Goal: Task Accomplishment & Management: Manage account settings

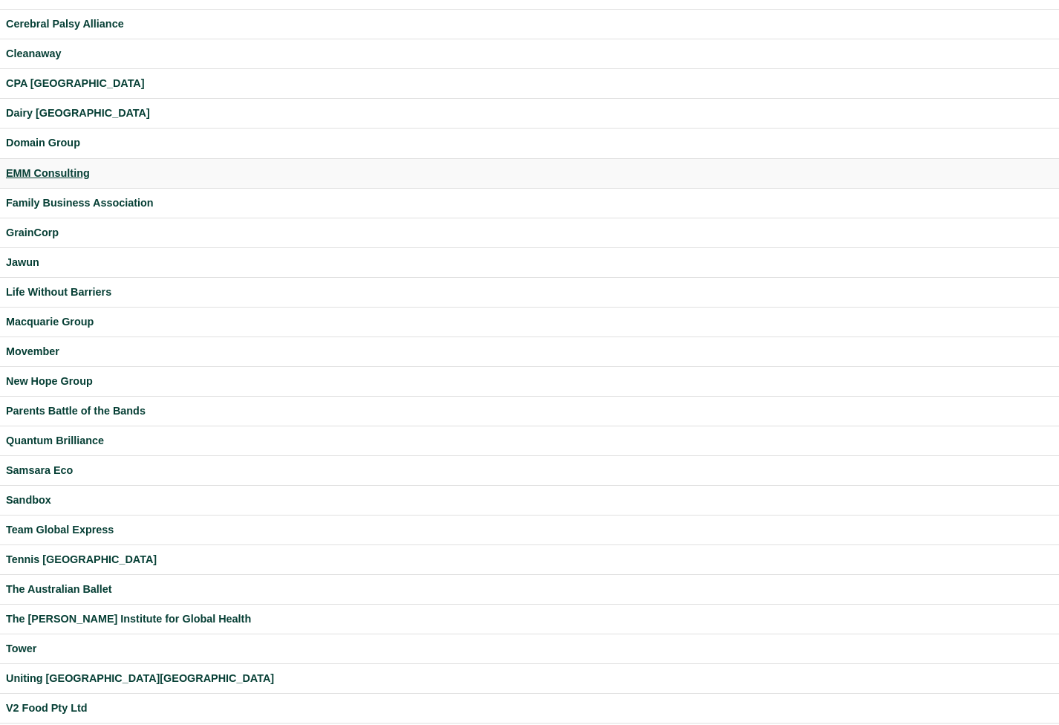
scroll to position [140, 0]
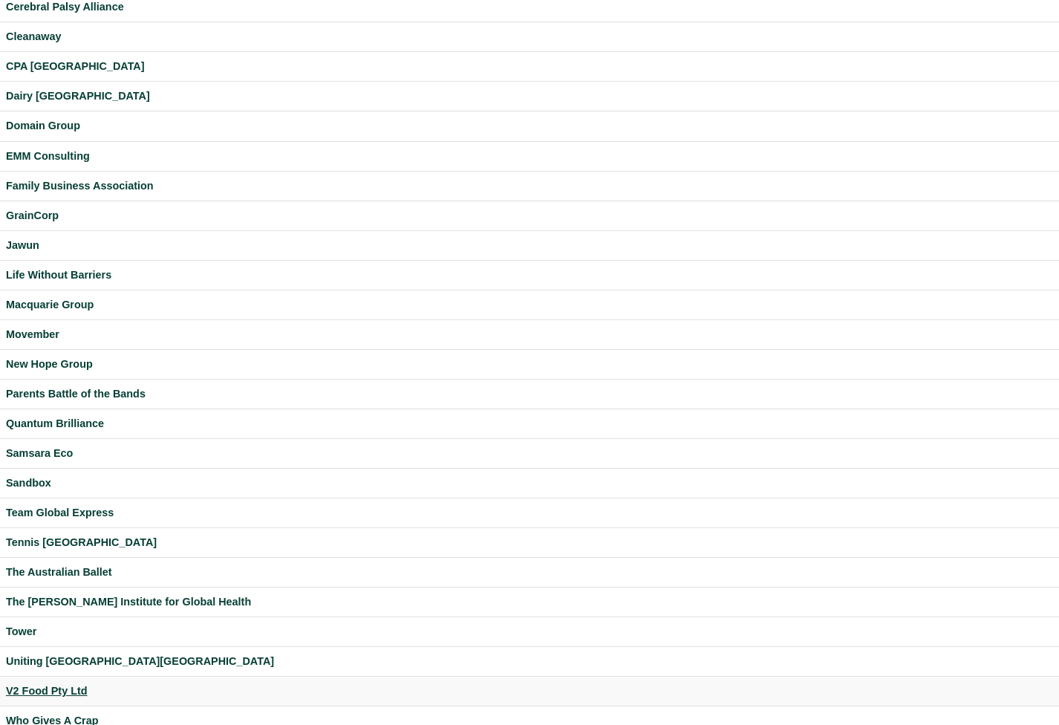
click at [64, 688] on div "V2 Food Pty Ltd" at bounding box center [529, 690] width 1047 height 17
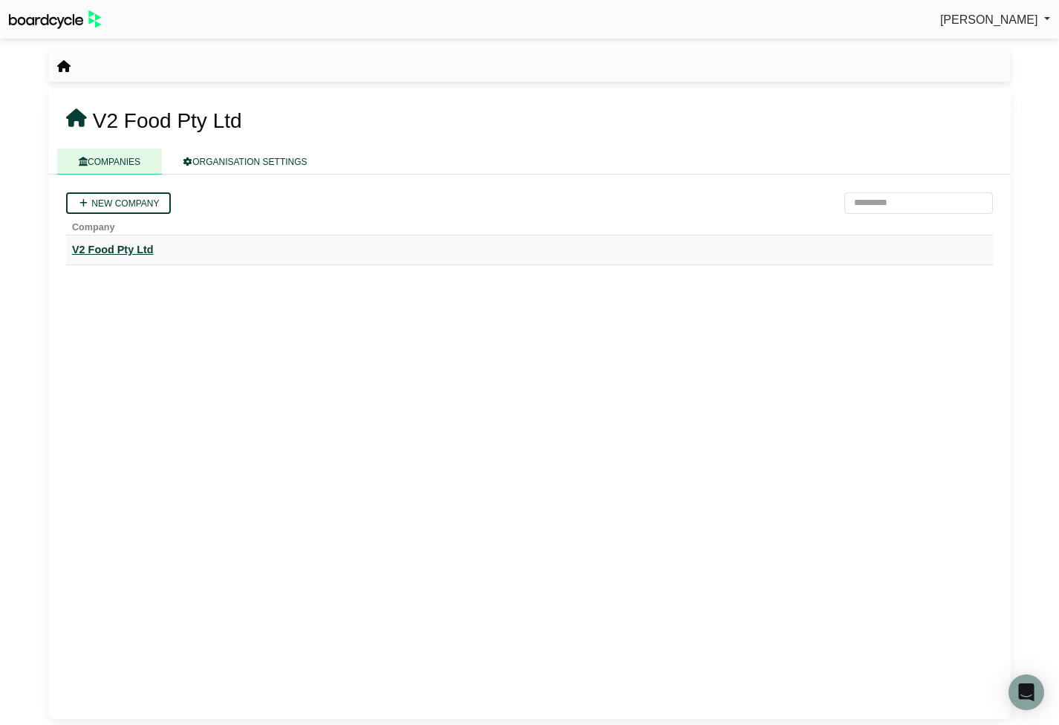
click at [121, 249] on div "V2 Food Pty Ltd" at bounding box center [529, 249] width 915 height 17
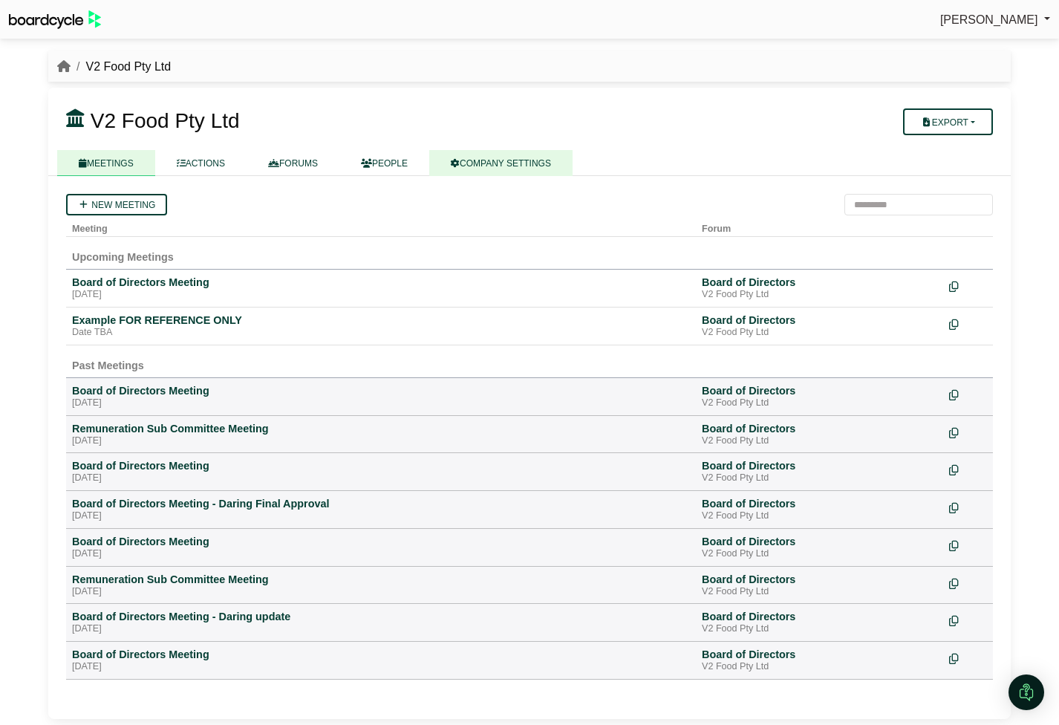
click at [504, 167] on link "COMPANY SETTINGS" at bounding box center [500, 163] width 143 height 26
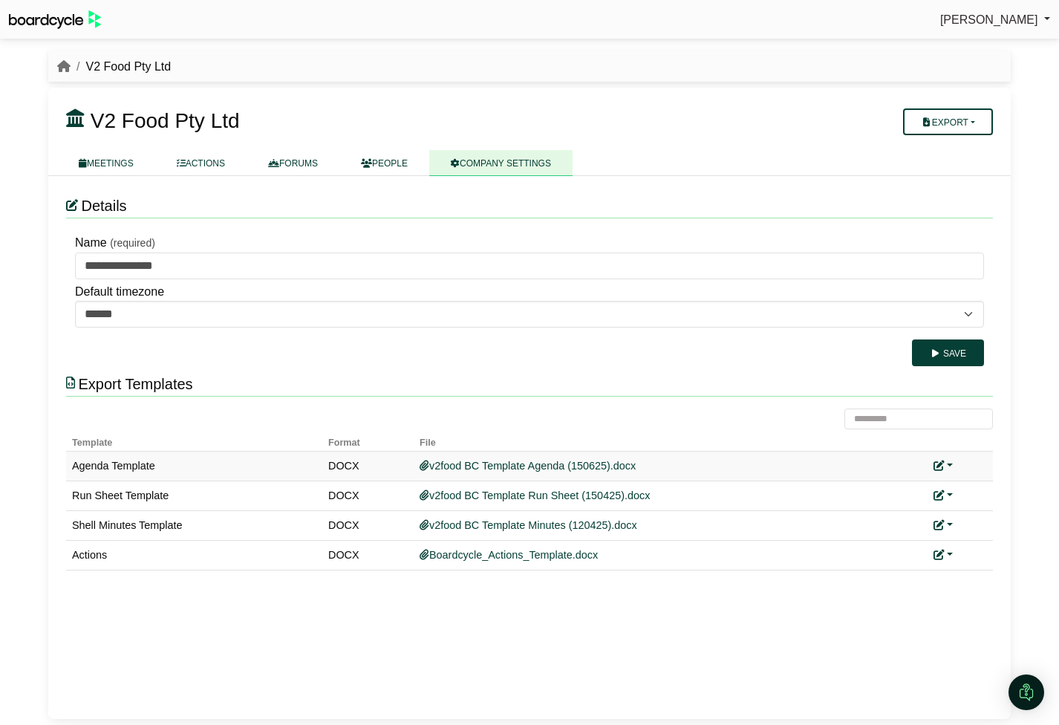
click at [952, 463] on link at bounding box center [942, 466] width 19 height 12
click at [929, 485] on link "Replace custom template" at bounding box center [876, 487] width 151 height 28
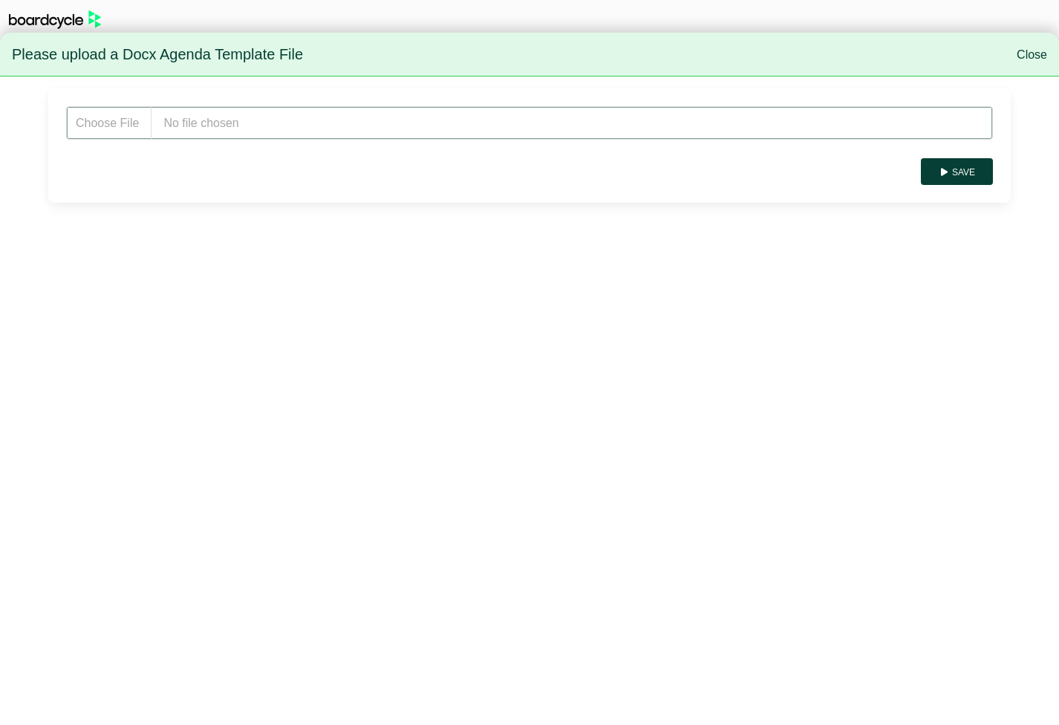
click at [245, 114] on input "file" at bounding box center [529, 122] width 926 height 33
click at [292, 125] on input "file" at bounding box center [529, 122] width 926 height 33
type input "**********"
click at [967, 177] on button "Save" at bounding box center [957, 171] width 72 height 27
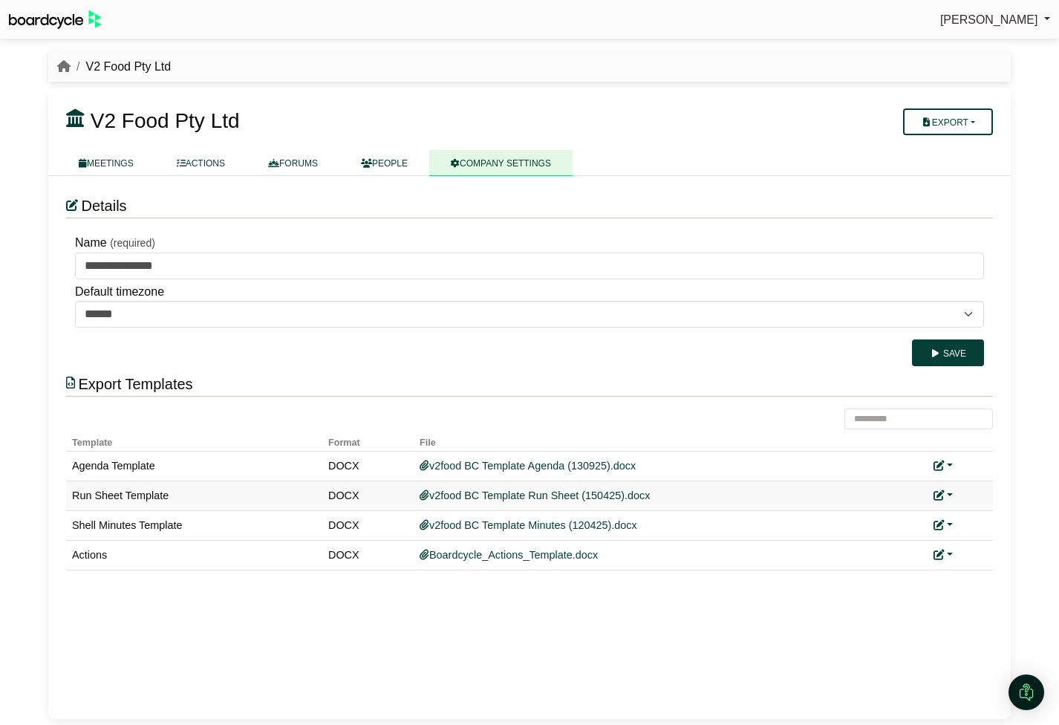
click at [949, 491] on link at bounding box center [942, 495] width 19 height 12
click at [928, 513] on link "Replace custom template" at bounding box center [876, 517] width 151 height 28
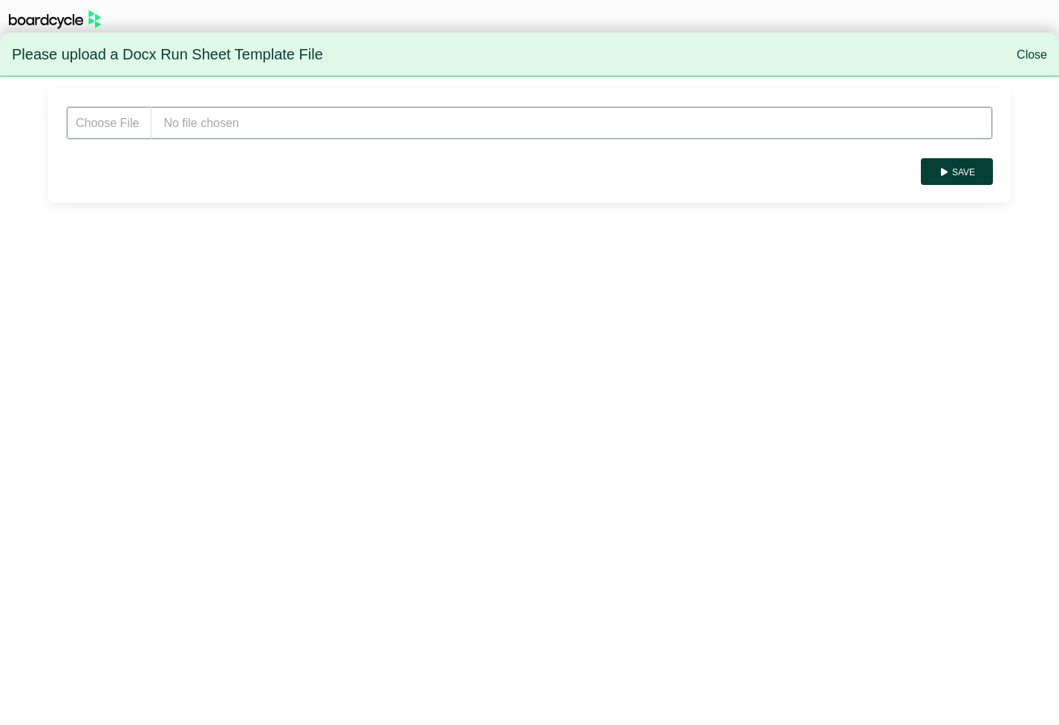
click at [286, 129] on input "file" at bounding box center [529, 122] width 926 height 33
type input "**********"
click at [950, 167] on button "Save" at bounding box center [957, 171] width 72 height 27
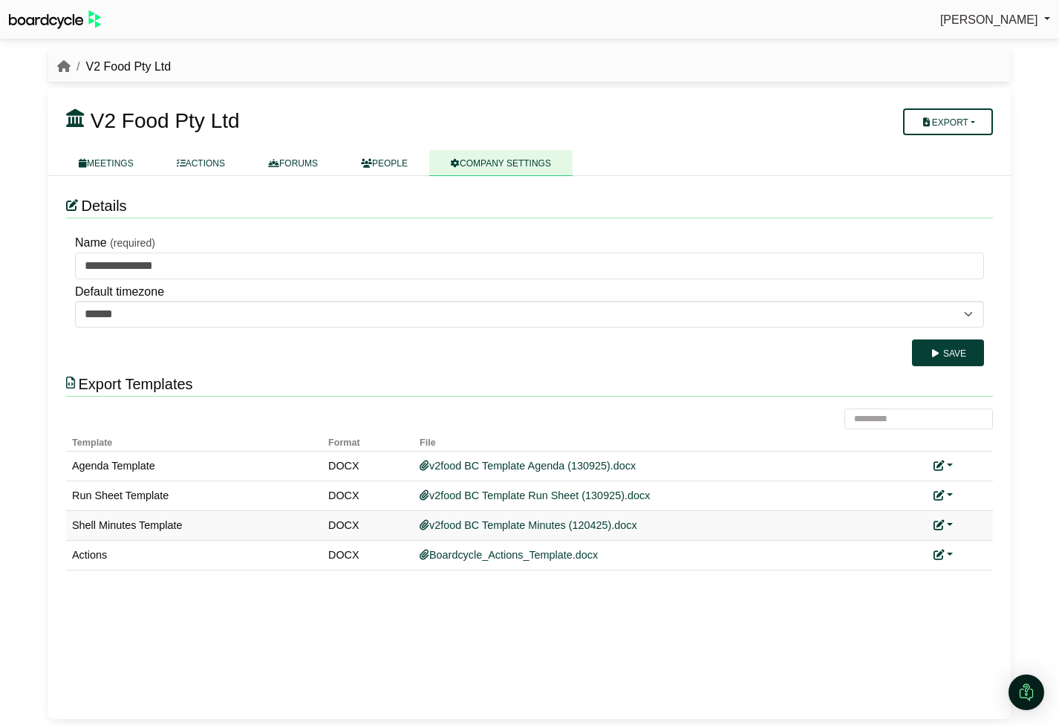
click at [946, 522] on link at bounding box center [942, 525] width 19 height 12
click at [912, 550] on link "Replace custom template" at bounding box center [876, 546] width 151 height 28
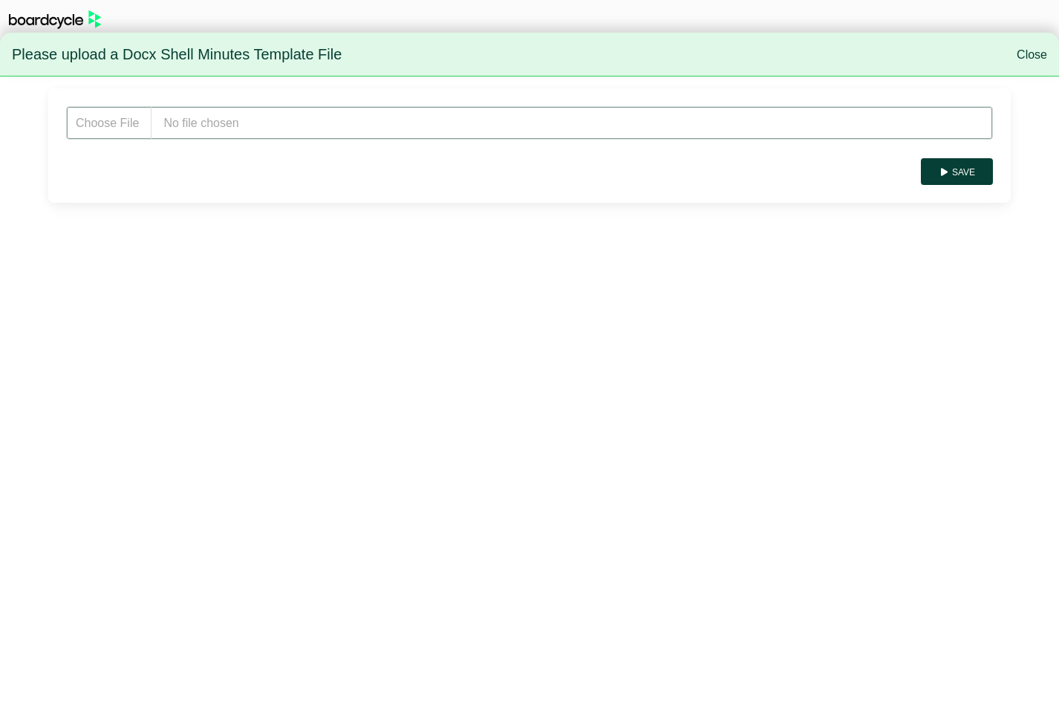
click at [261, 117] on input "file" at bounding box center [529, 122] width 926 height 33
type input "**********"
click at [965, 169] on button "Save" at bounding box center [957, 171] width 72 height 27
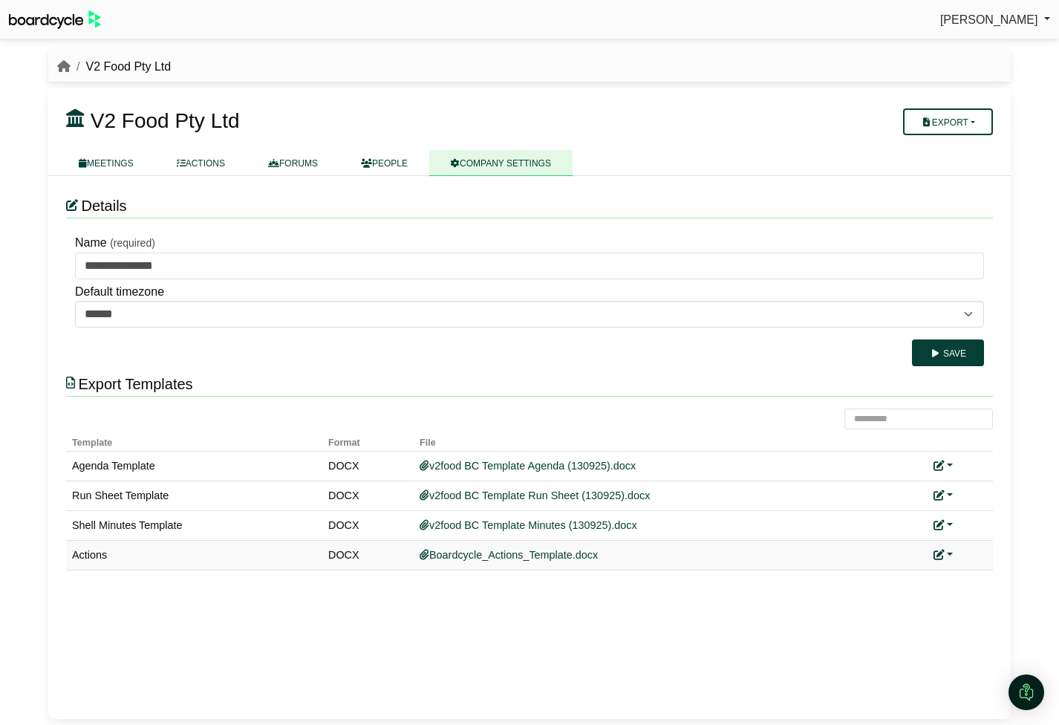
click at [944, 551] on link at bounding box center [942, 555] width 19 height 12
click at [929, 578] on link "Add custom template" at bounding box center [886, 576] width 131 height 28
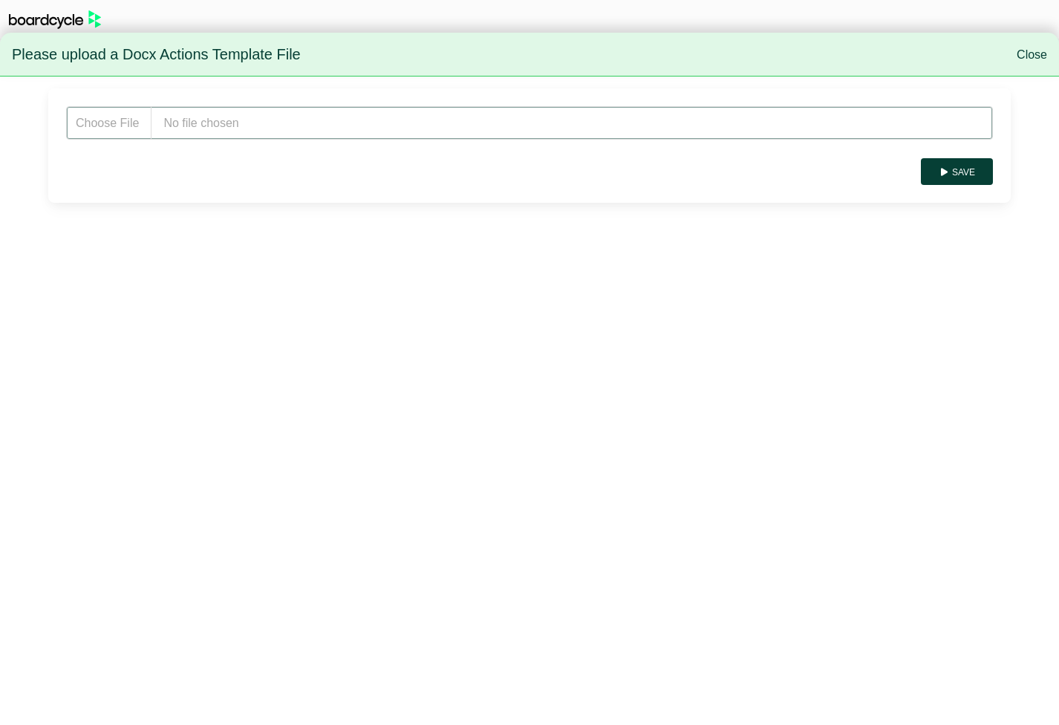
click at [295, 121] on input "file" at bounding box center [529, 122] width 926 height 33
type input "**********"
click at [961, 172] on button "Save" at bounding box center [957, 171] width 72 height 27
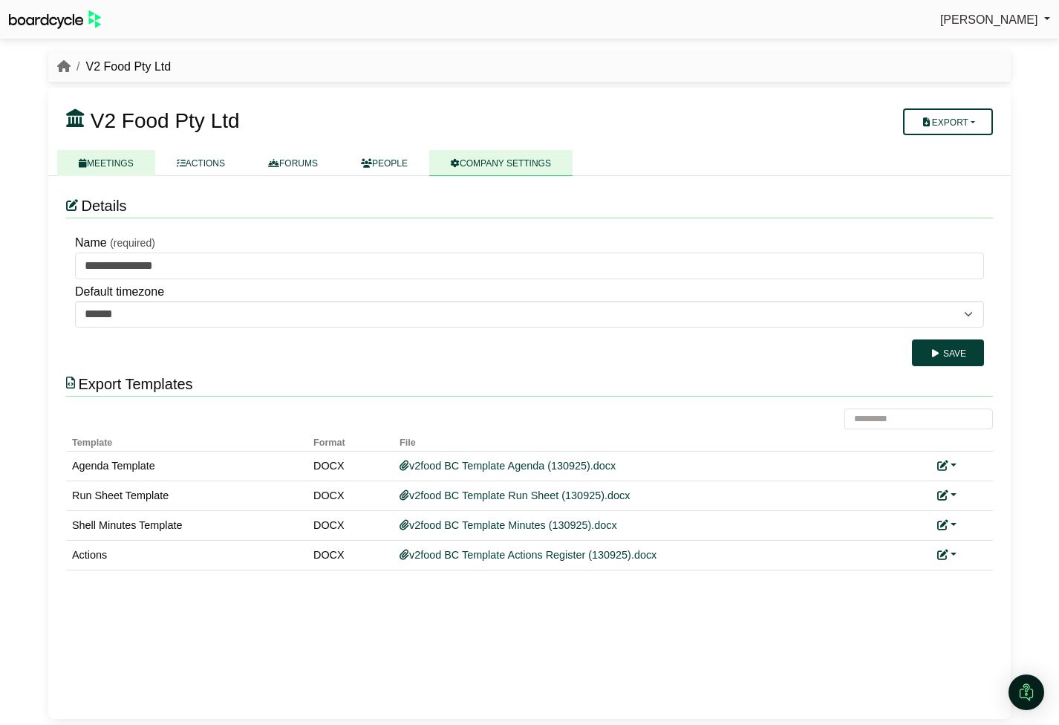
click at [113, 163] on link "MEETINGS" at bounding box center [106, 163] width 98 height 26
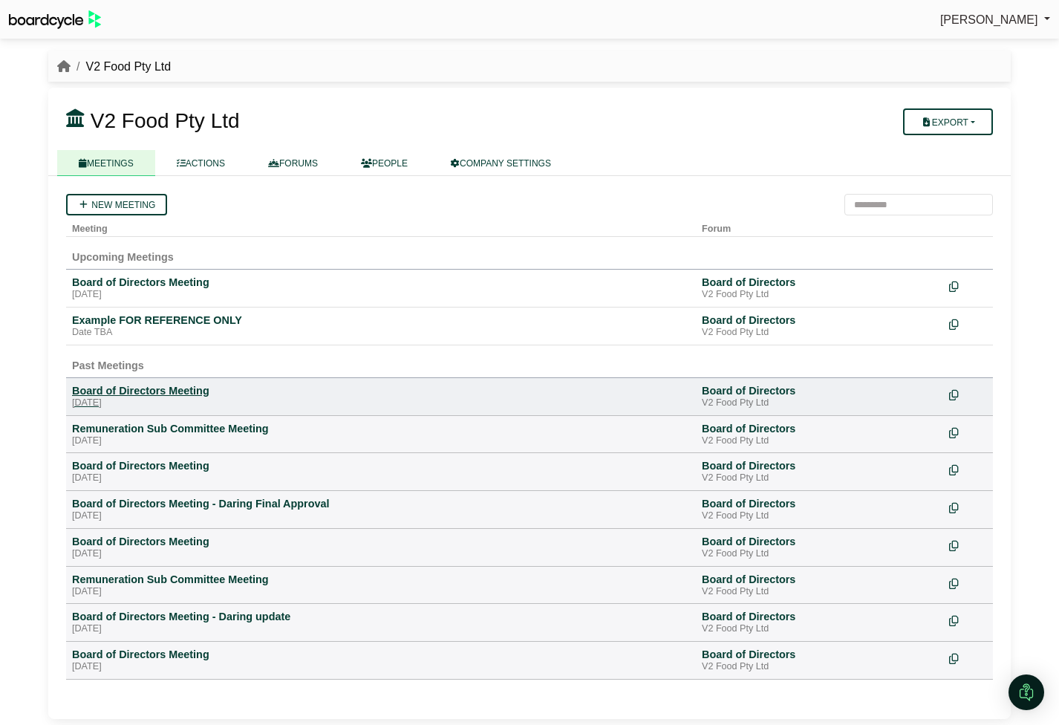
click at [169, 396] on div "Board of Directors Meeting" at bounding box center [381, 390] width 618 height 13
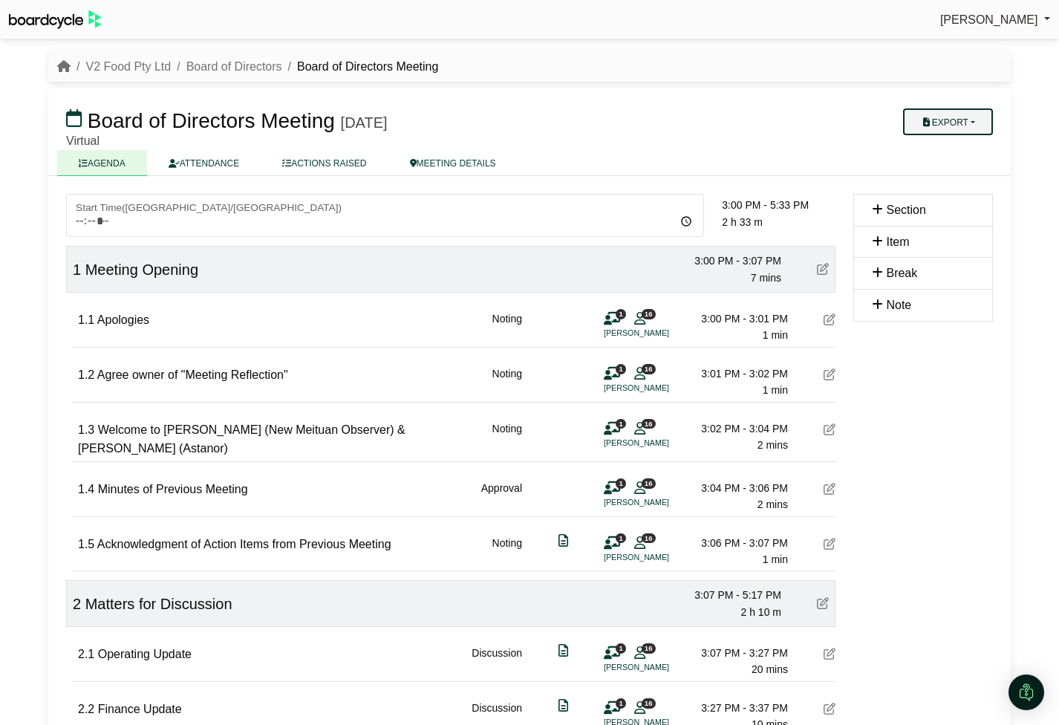
click at [949, 120] on button "Export" at bounding box center [948, 121] width 90 height 27
click at [950, 147] on link "Agenda" at bounding box center [961, 148] width 129 height 22
click at [975, 126] on button "Export" at bounding box center [948, 121] width 90 height 27
click at [969, 172] on link "Run Sheet" at bounding box center [961, 170] width 129 height 22
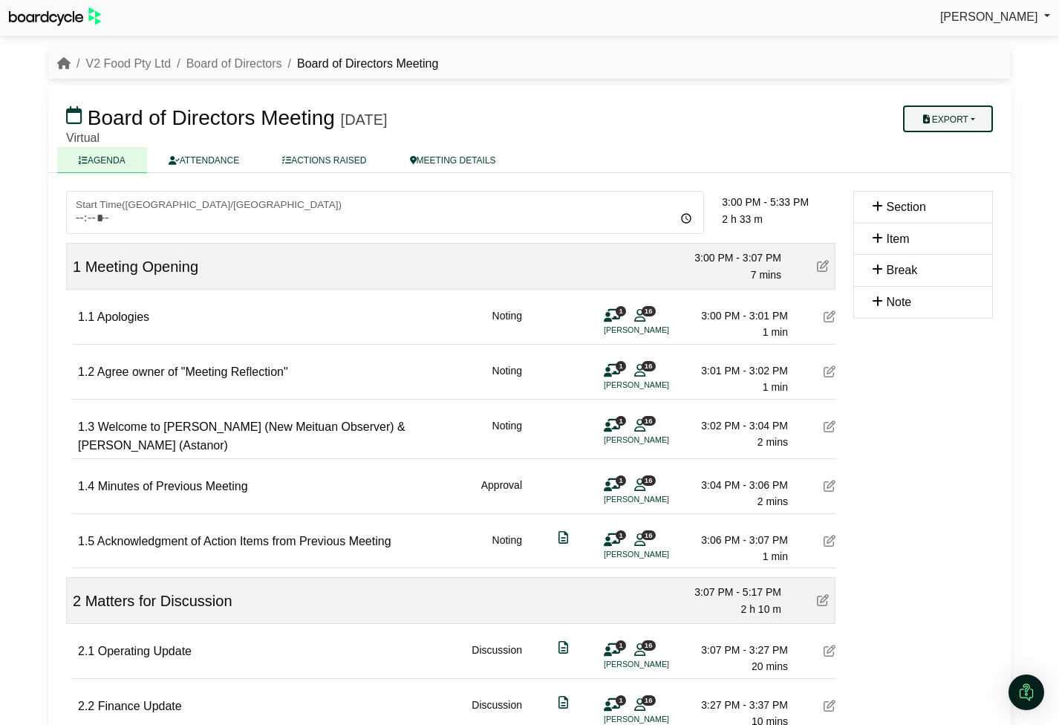
click at [954, 122] on button "Export" at bounding box center [948, 118] width 90 height 27
click at [952, 187] on link "Shell Minutes" at bounding box center [961, 189] width 129 height 22
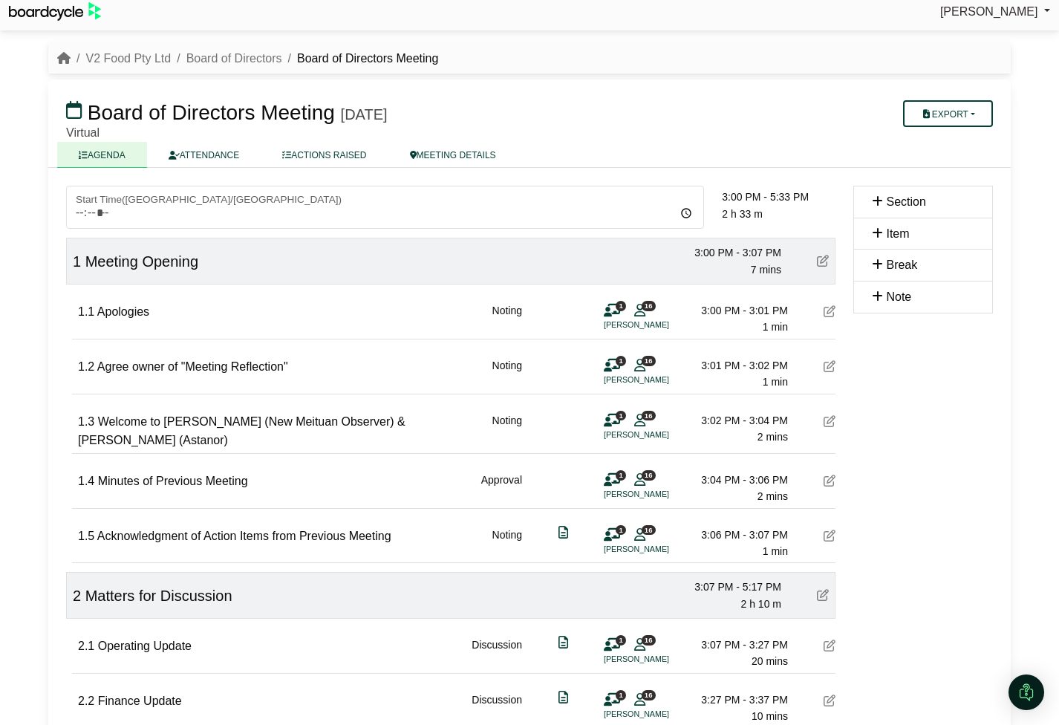
scroll to position [12, 0]
